Goal: Share content

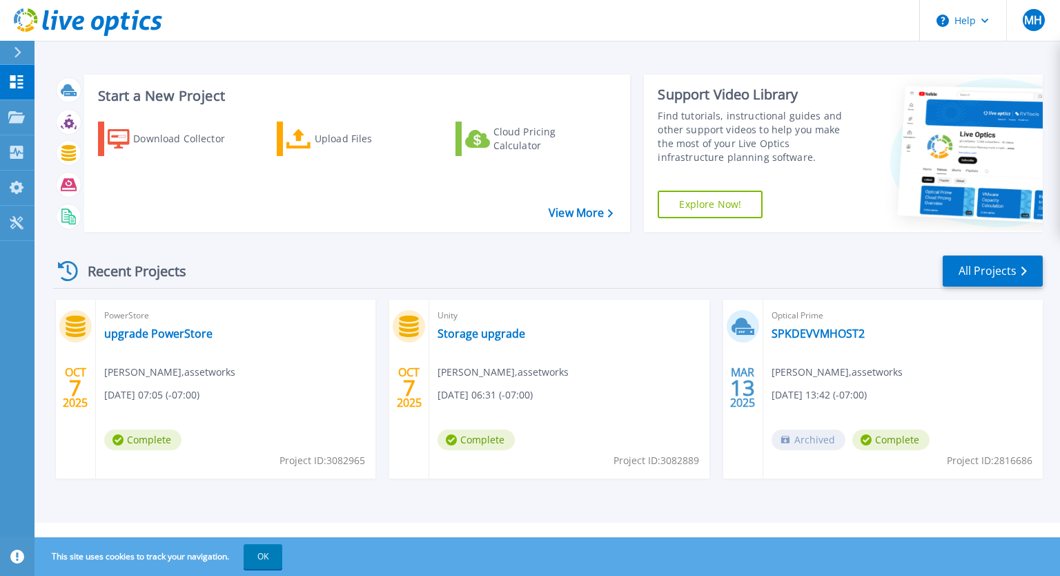
click at [268, 411] on div "PowerStore upgrade PowerStore Marvin Huynh , assetworks 10/07/2025, 07:05 (-07:…" at bounding box center [235, 388] width 279 height 179
click at [346, 246] on div "Recent Projects All Projects OCT 7 2025 PowerStore upgrade PowerStore Marvin Hu…" at bounding box center [548, 380] width 990 height 274
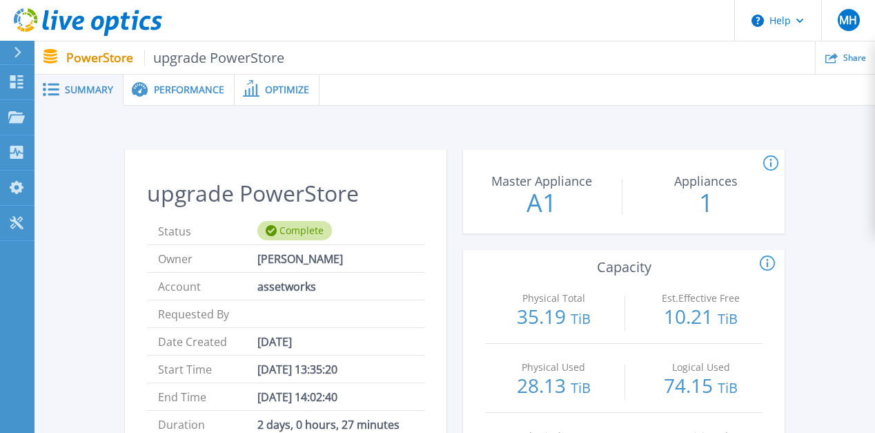
click at [845, 59] on span "Share" at bounding box center [854, 57] width 23 height 8
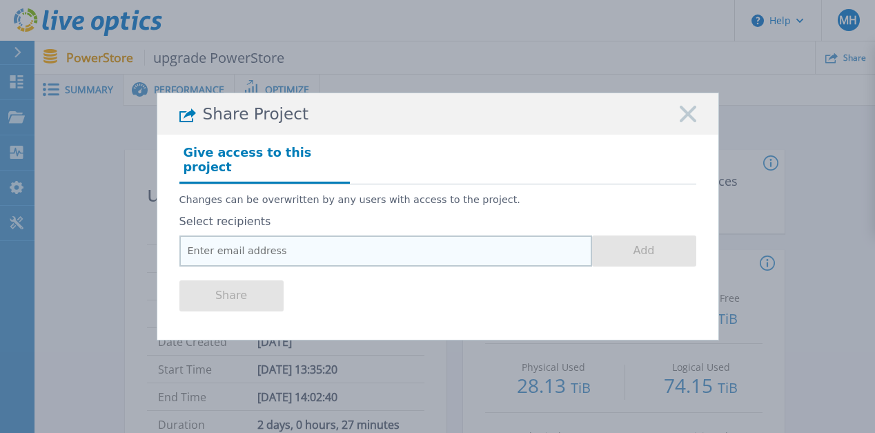
click at [316, 241] on input "email" at bounding box center [385, 250] width 413 height 31
paste input "[EMAIL_ADDRESS][DOMAIN_NAME]"
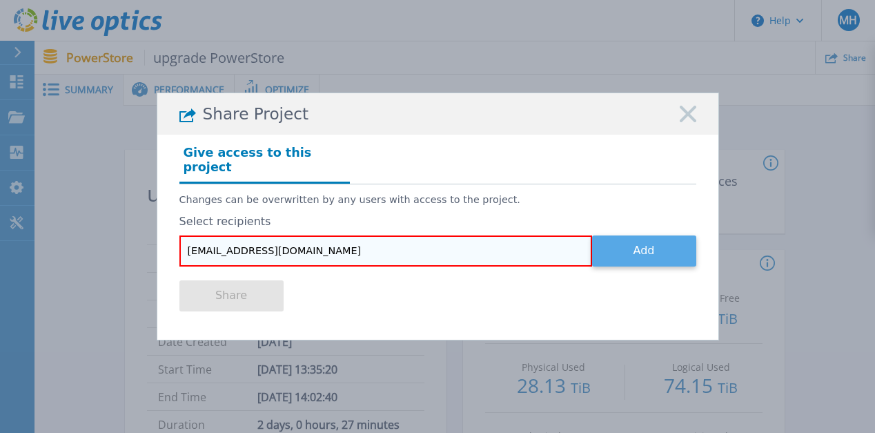
type input "[EMAIL_ADDRESS][DOMAIN_NAME]"
click at [620, 251] on button "Add" at bounding box center [644, 250] width 104 height 31
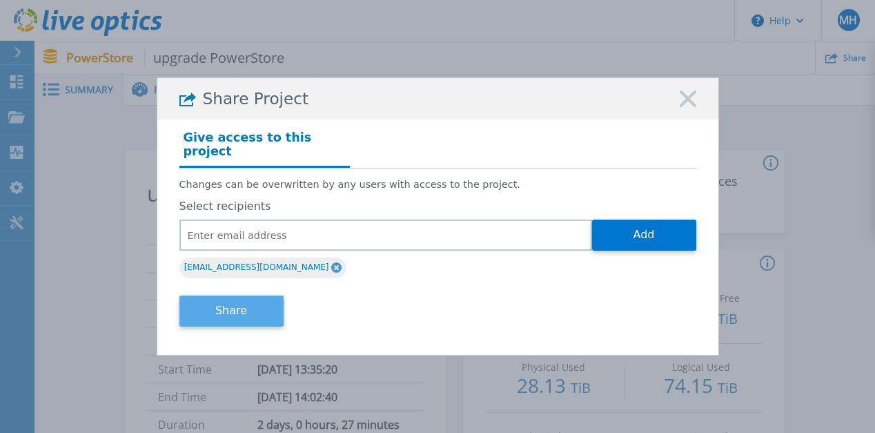
click at [254, 306] on button "Share" at bounding box center [231, 310] width 104 height 31
